Goal: Transaction & Acquisition: Purchase product/service

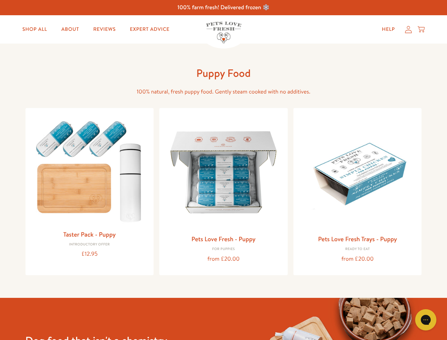
click at [426, 320] on icon "Gorgias live chat" at bounding box center [425, 319] width 7 height 7
